Goal: Navigation & Orientation: Find specific page/section

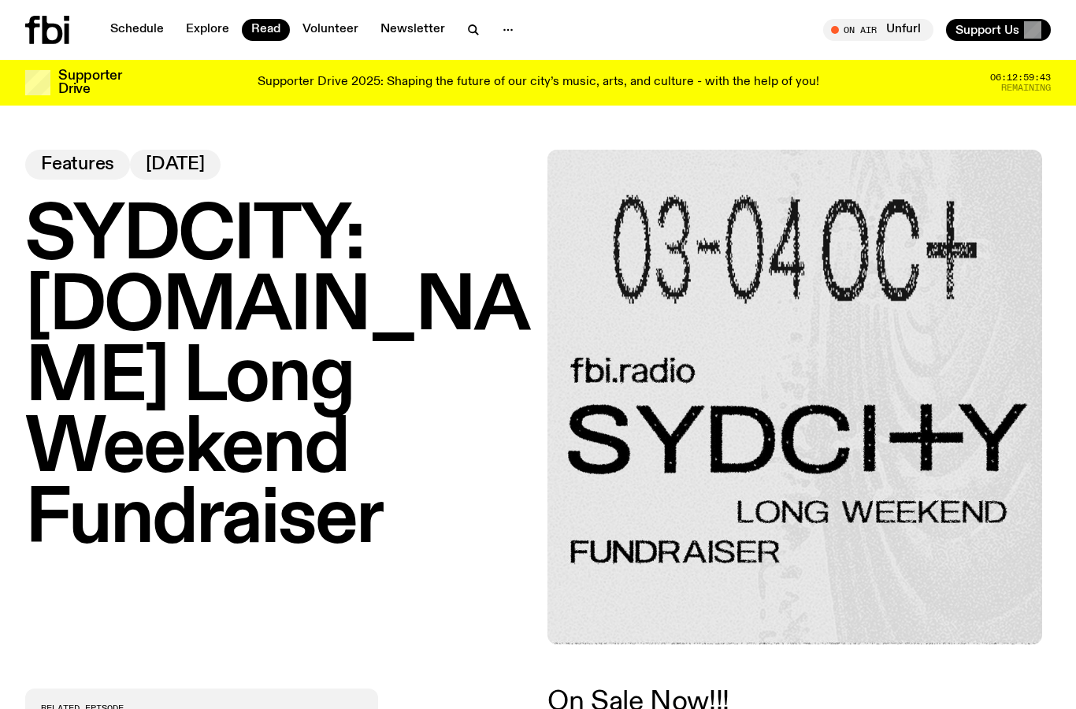
click at [46, 23] on icon at bounding box center [53, 30] width 20 height 28
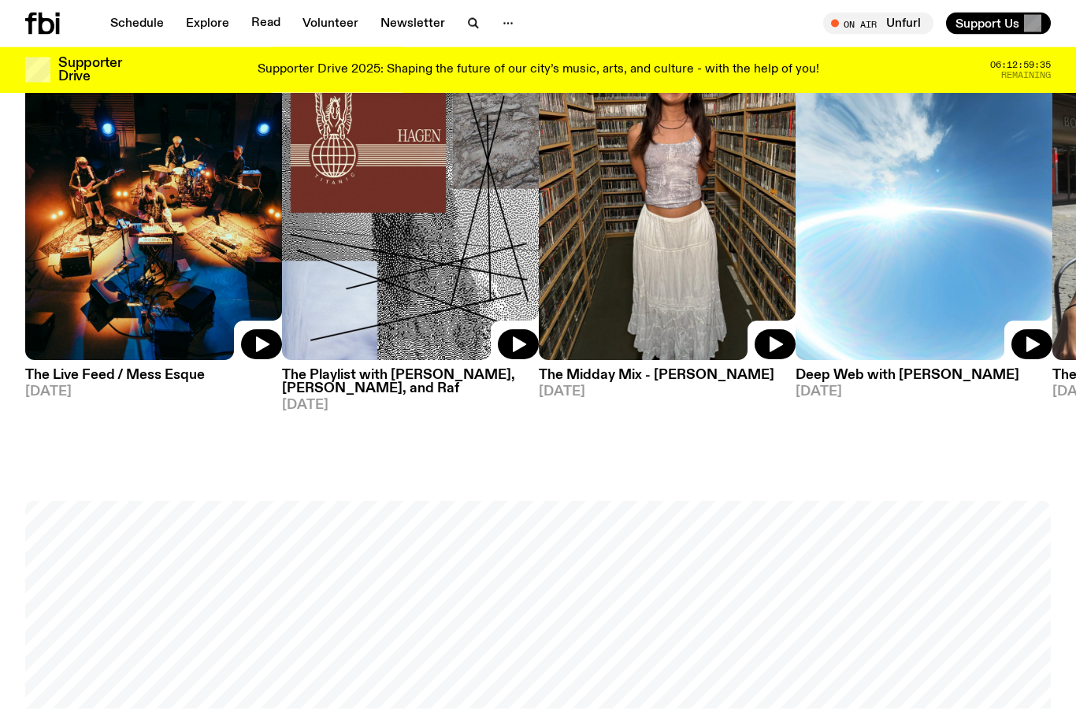
scroll to position [679, 0]
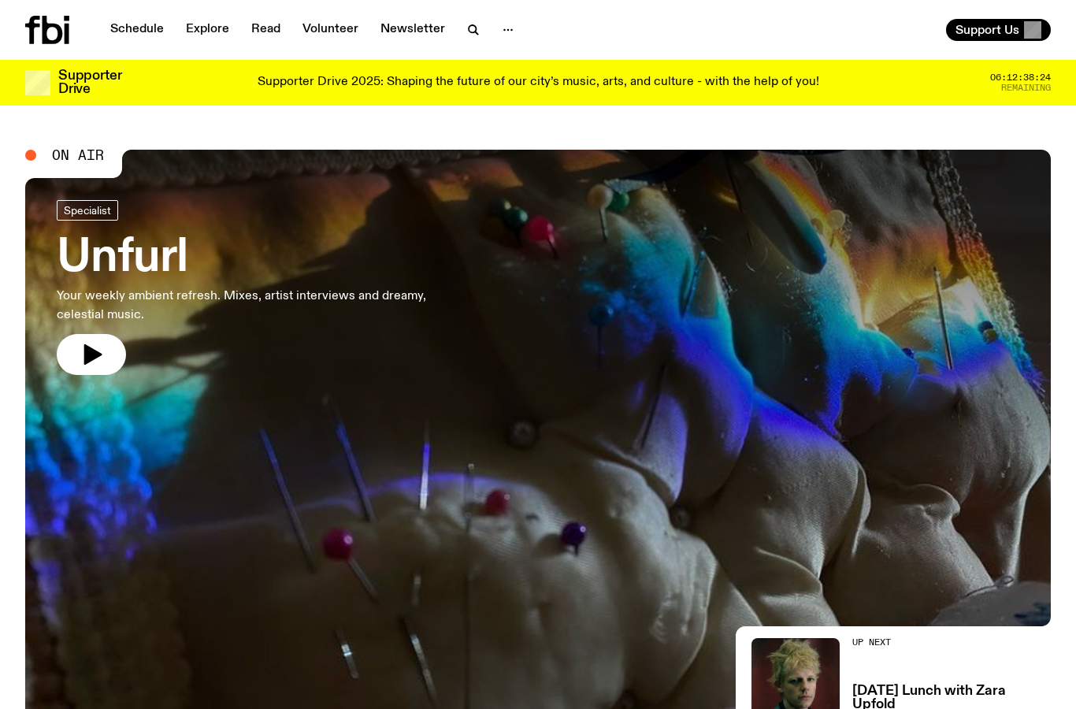
click at [52, 44] on div "Schedule Explore Read Volunteer Newsletter Support Us" at bounding box center [538, 30] width 1076 height 60
click at [54, 35] on icon at bounding box center [47, 30] width 44 height 28
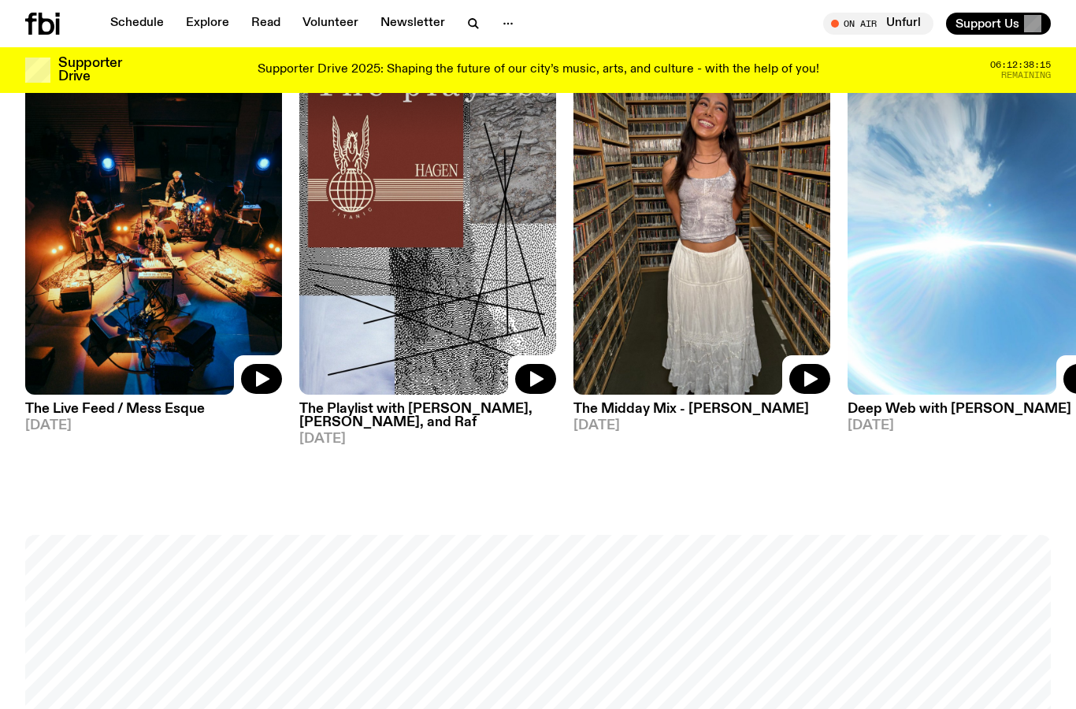
scroll to position [778, 0]
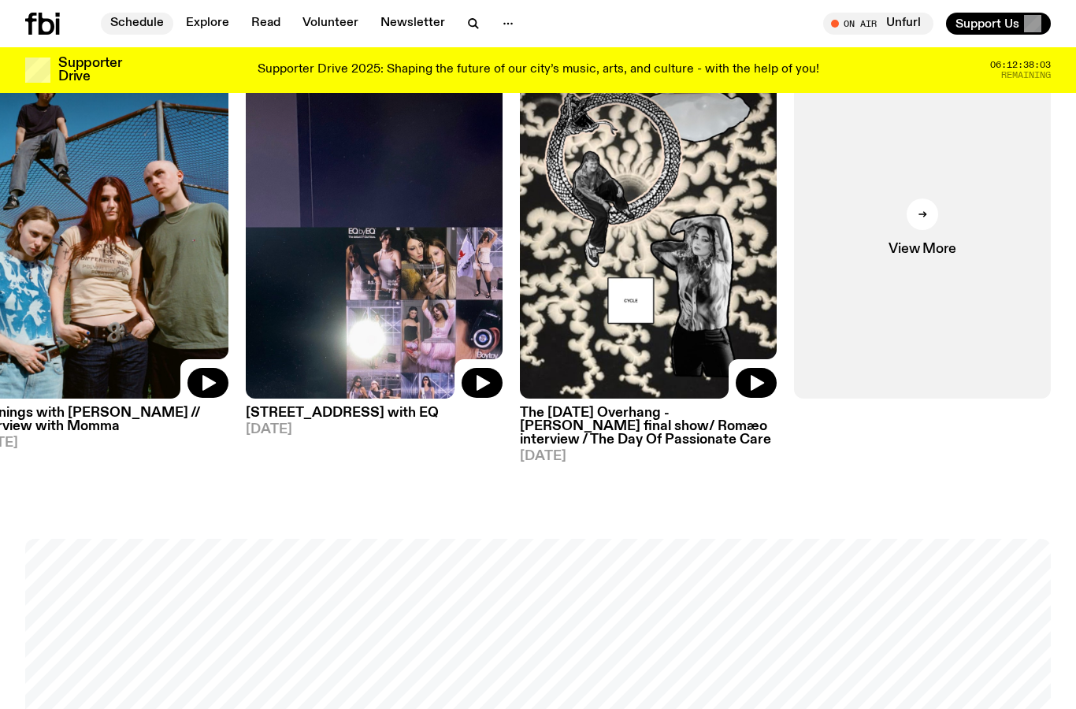
click at [113, 24] on link "Schedule" at bounding box center [137, 24] width 72 height 22
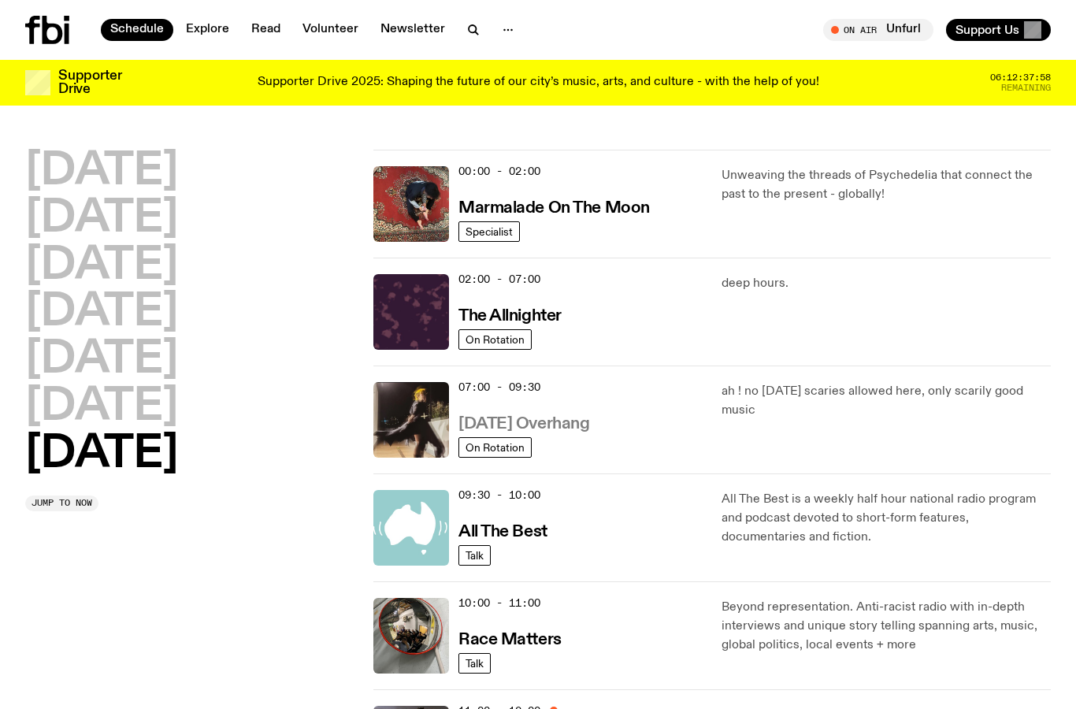
click at [552, 423] on h3 "Sunday Overhang" at bounding box center [524, 424] width 131 height 17
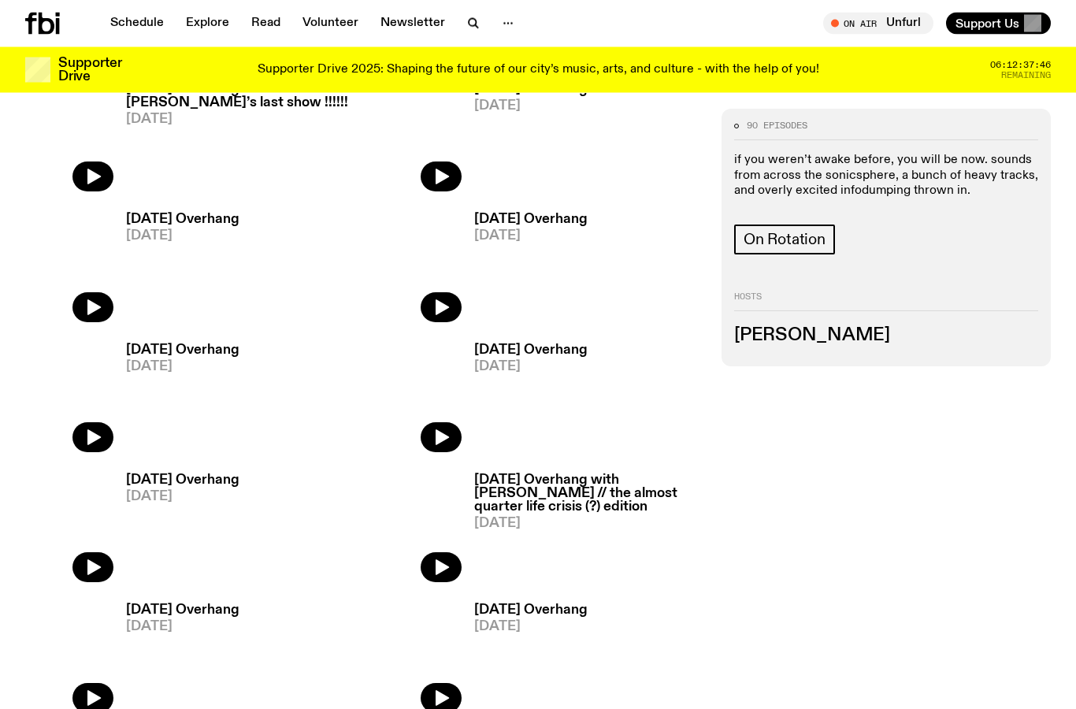
scroll to position [139, 0]
